Goal: Check status: Check status

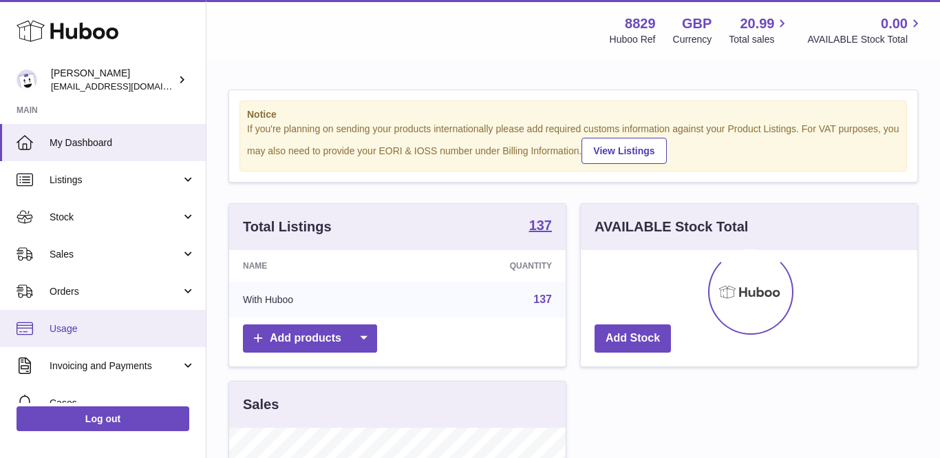
scroll to position [215, 336]
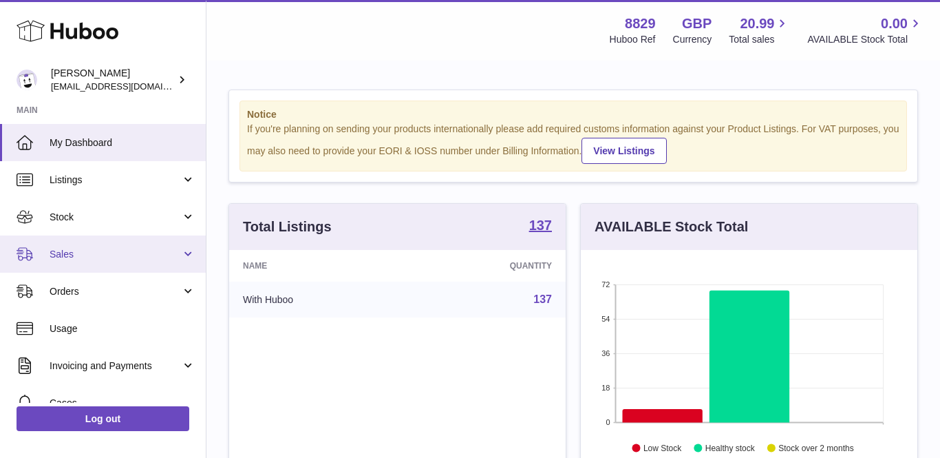
click at [112, 258] on span "Sales" at bounding box center [115, 254] width 131 height 13
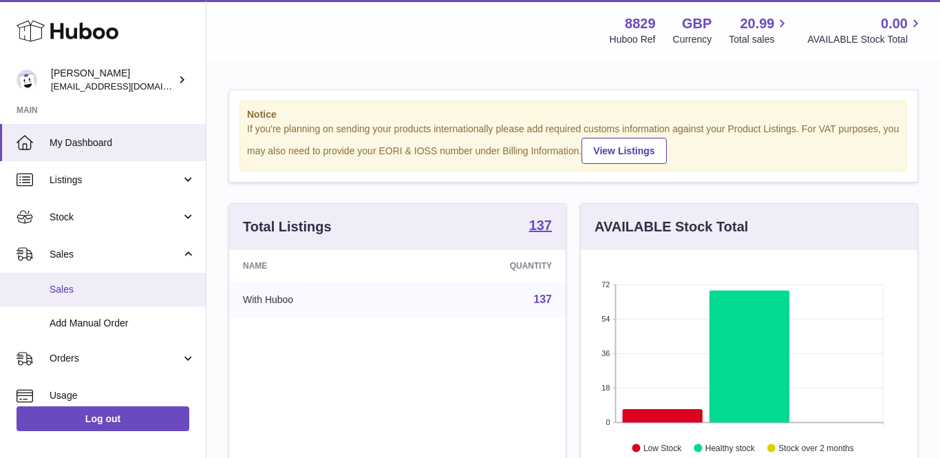
click at [89, 290] on span "Sales" at bounding box center [123, 289] width 146 height 13
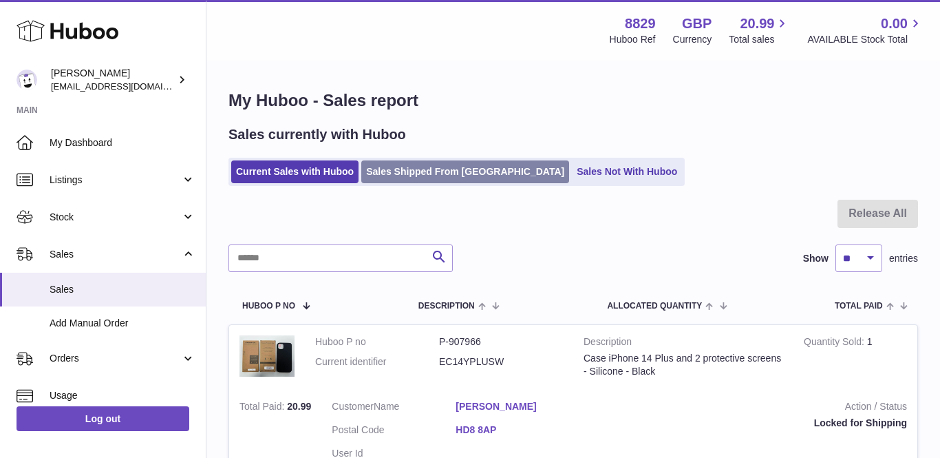
click at [405, 162] on link "Sales Shipped From [GEOGRAPHIC_DATA]" at bounding box center [465, 171] width 208 height 23
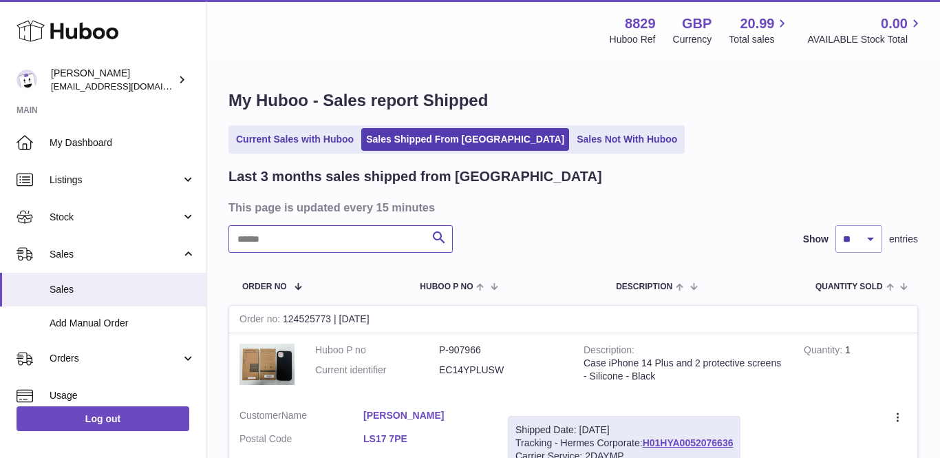
click at [336, 241] on input "text" at bounding box center [340, 239] width 224 height 28
paste input "********"
type input "********"
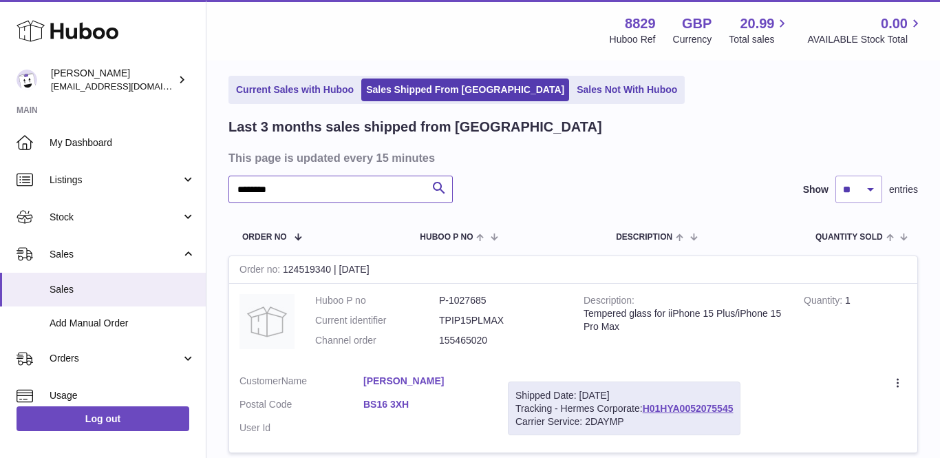
scroll to position [62, 0]
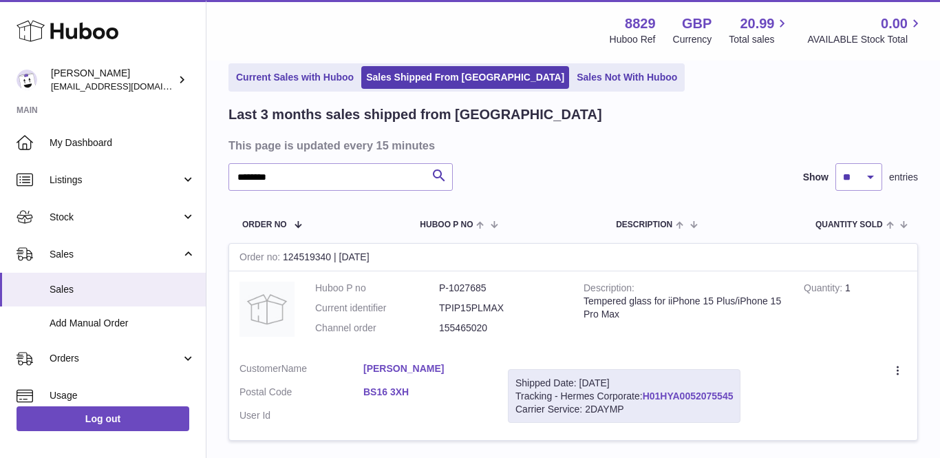
click at [716, 391] on link "H01HYA0052075545" at bounding box center [688, 395] width 91 height 11
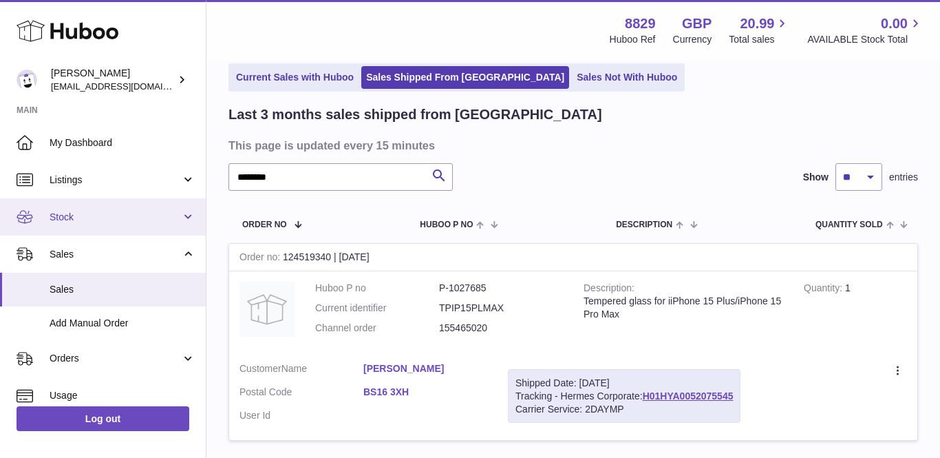
click at [76, 219] on span "Stock" at bounding box center [115, 217] width 131 height 13
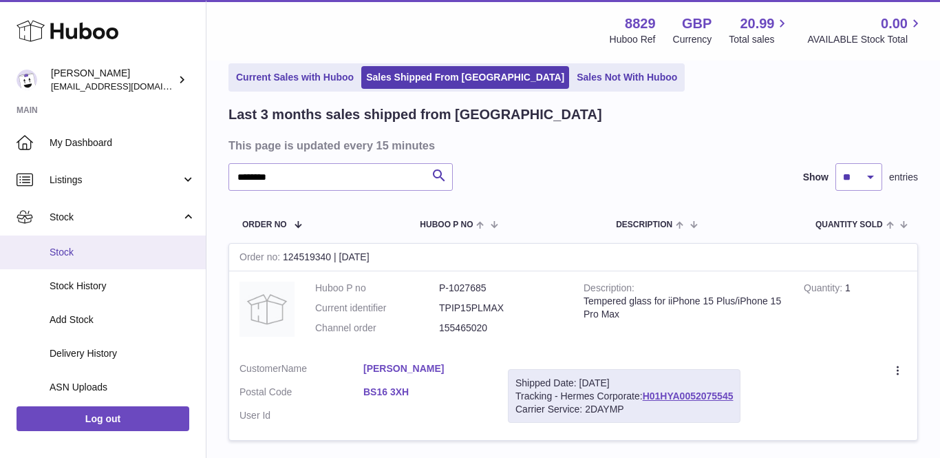
click at [75, 262] on link "Stock" at bounding box center [103, 252] width 206 height 34
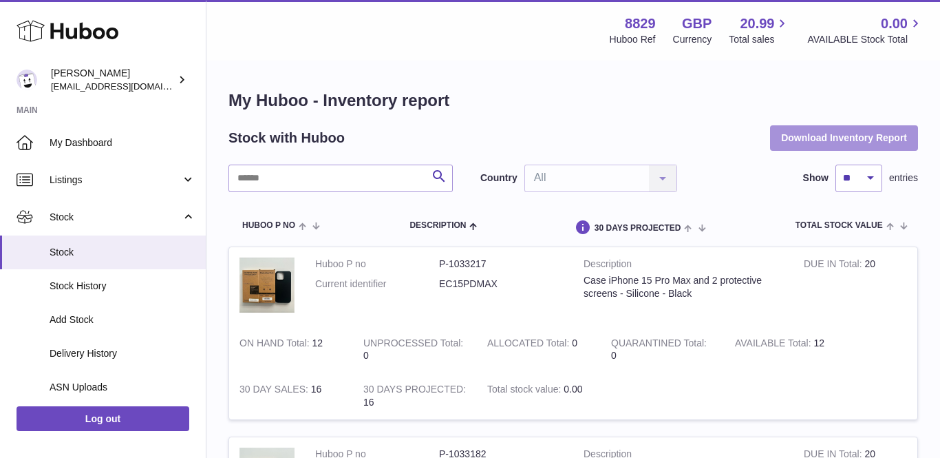
click at [837, 136] on button "Download Inventory Report" at bounding box center [844, 137] width 148 height 25
